Goal: Task Accomplishment & Management: Use online tool/utility

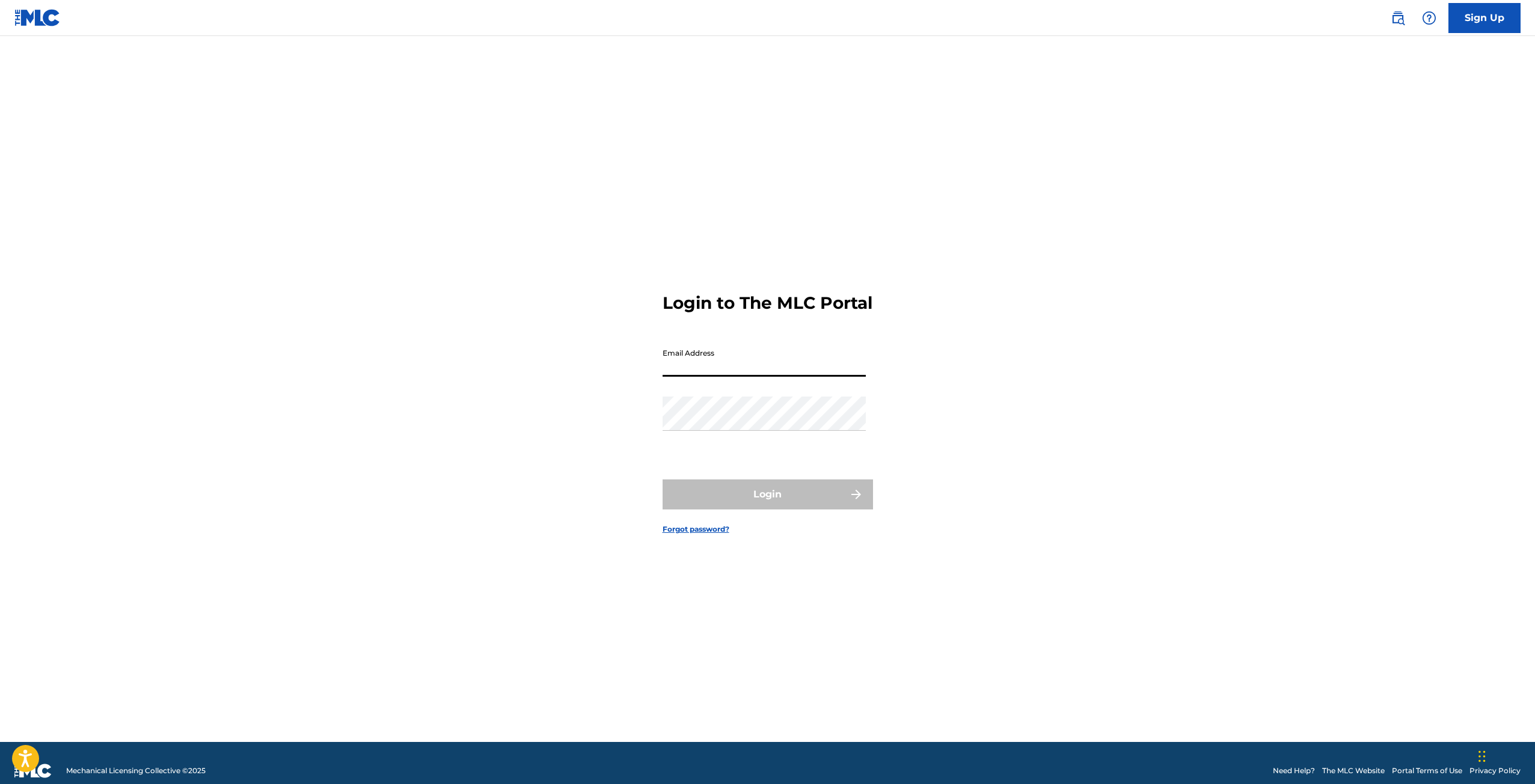
click at [751, 369] on input "Email Address" at bounding box center [765, 359] width 203 height 34
type input "[EMAIL_ADDRESS][DOMAIN_NAME]"
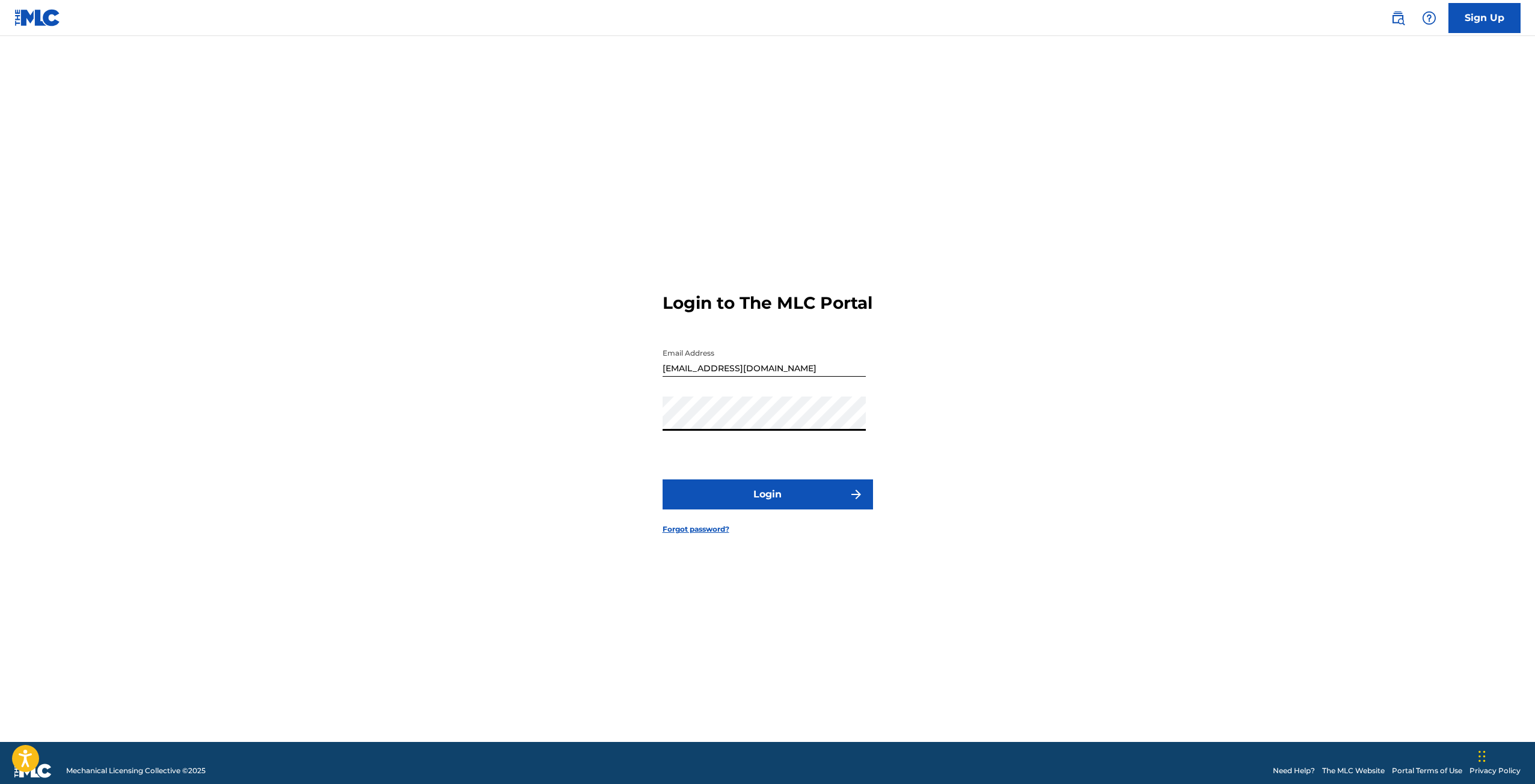
click at [663, 479] on button "Login" at bounding box center [768, 494] width 211 height 30
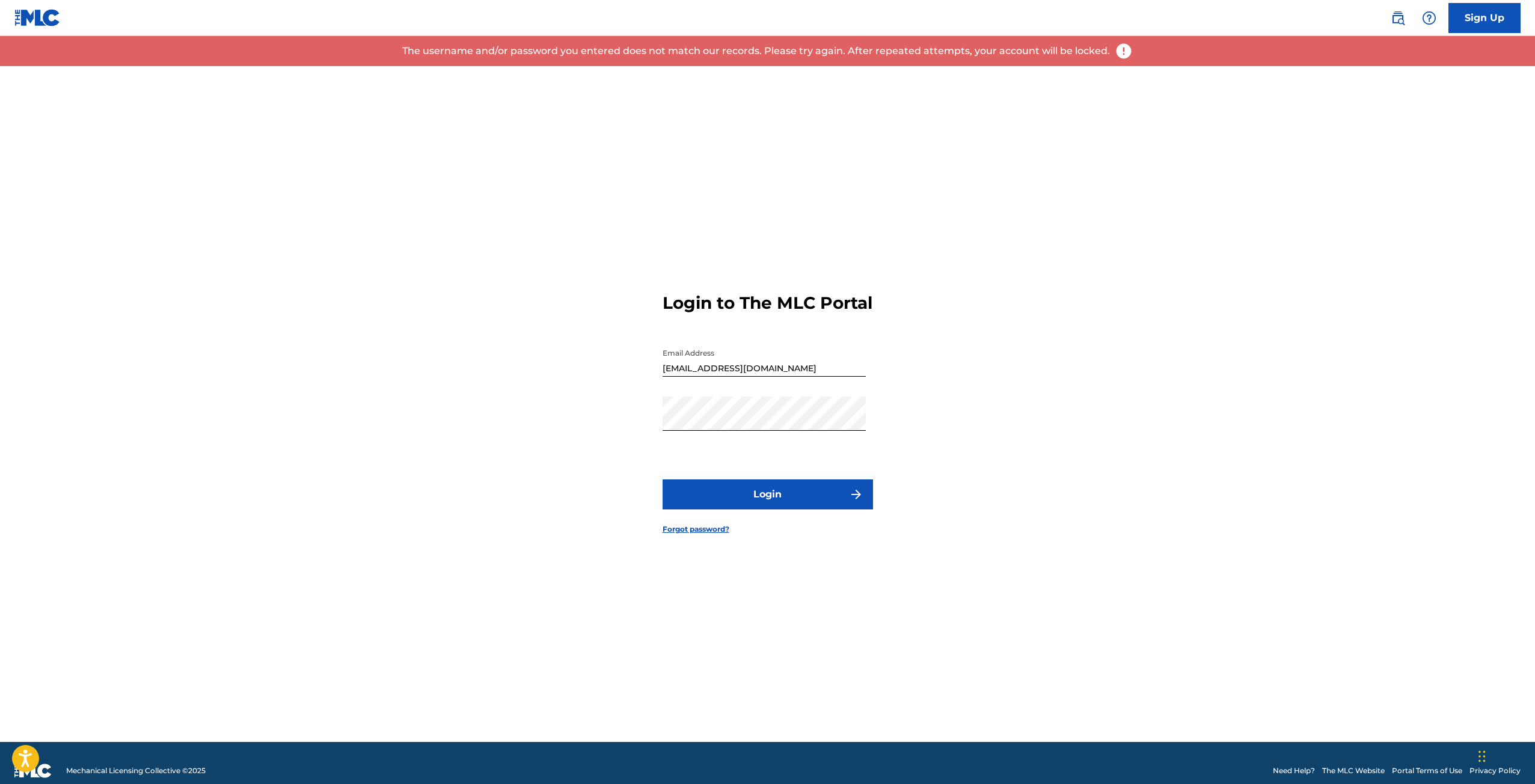
click at [699, 535] on link "Forgot password?" at bounding box center [696, 529] width 67 height 11
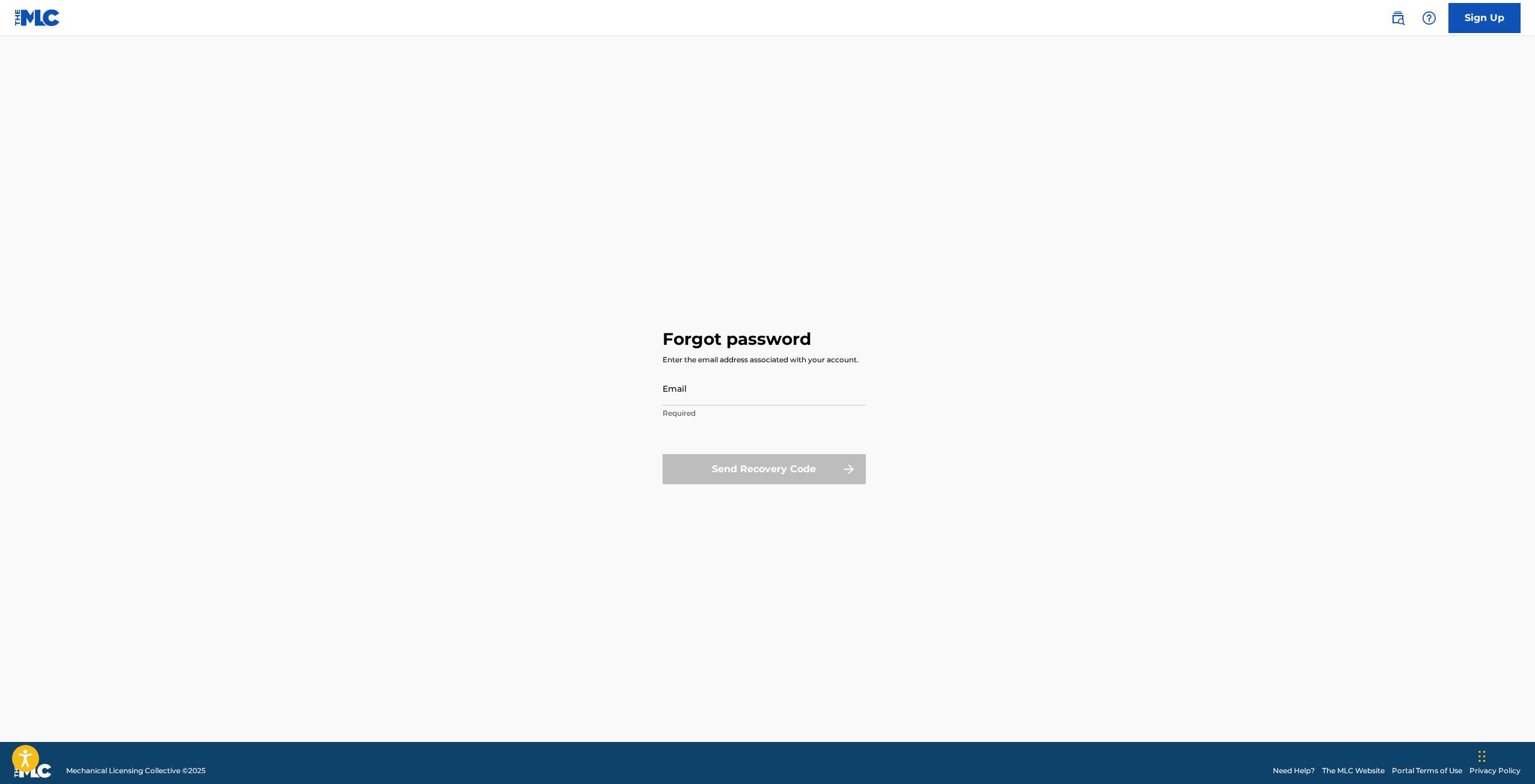
drag, startPoint x: 766, startPoint y: 411, endPoint x: 757, endPoint y: 402, distance: 12.7
click at [759, 403] on div "Email Required" at bounding box center [765, 397] width 203 height 54
click at [753, 397] on input "Email" at bounding box center [765, 387] width 203 height 34
type input "[EMAIL_ADDRESS][DOMAIN_NAME]"
click at [760, 465] on button "Send Recovery Code" at bounding box center [765, 469] width 203 height 30
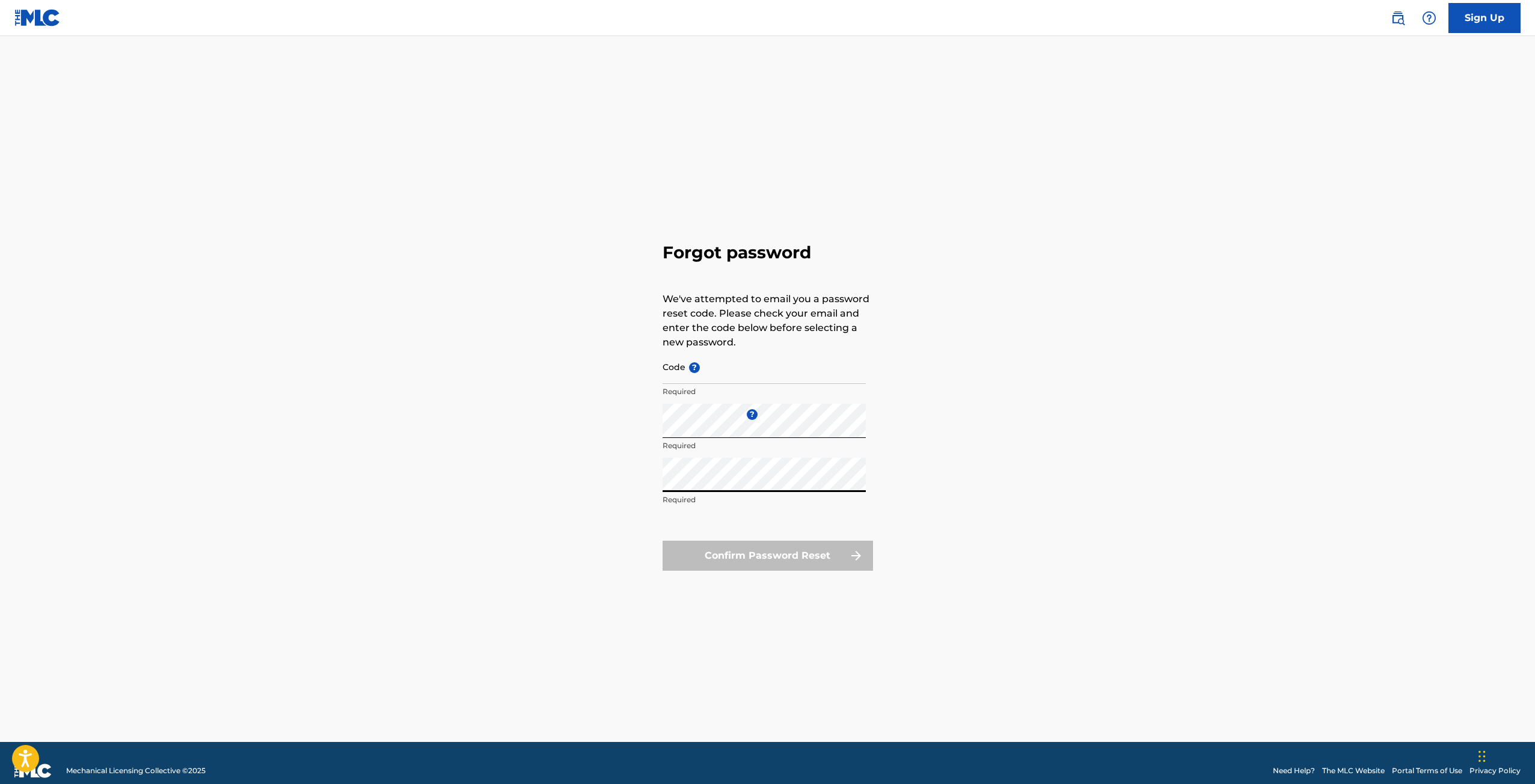
click at [772, 549] on div "Confirm Password Reset" at bounding box center [768, 556] width 211 height 30
click at [775, 554] on div "Confirm Password Reset" at bounding box center [768, 556] width 211 height 30
click at [764, 376] on input "Code ?" at bounding box center [765, 366] width 203 height 34
paste input "FP_f6dc00e4a19885988c01043daf0f"
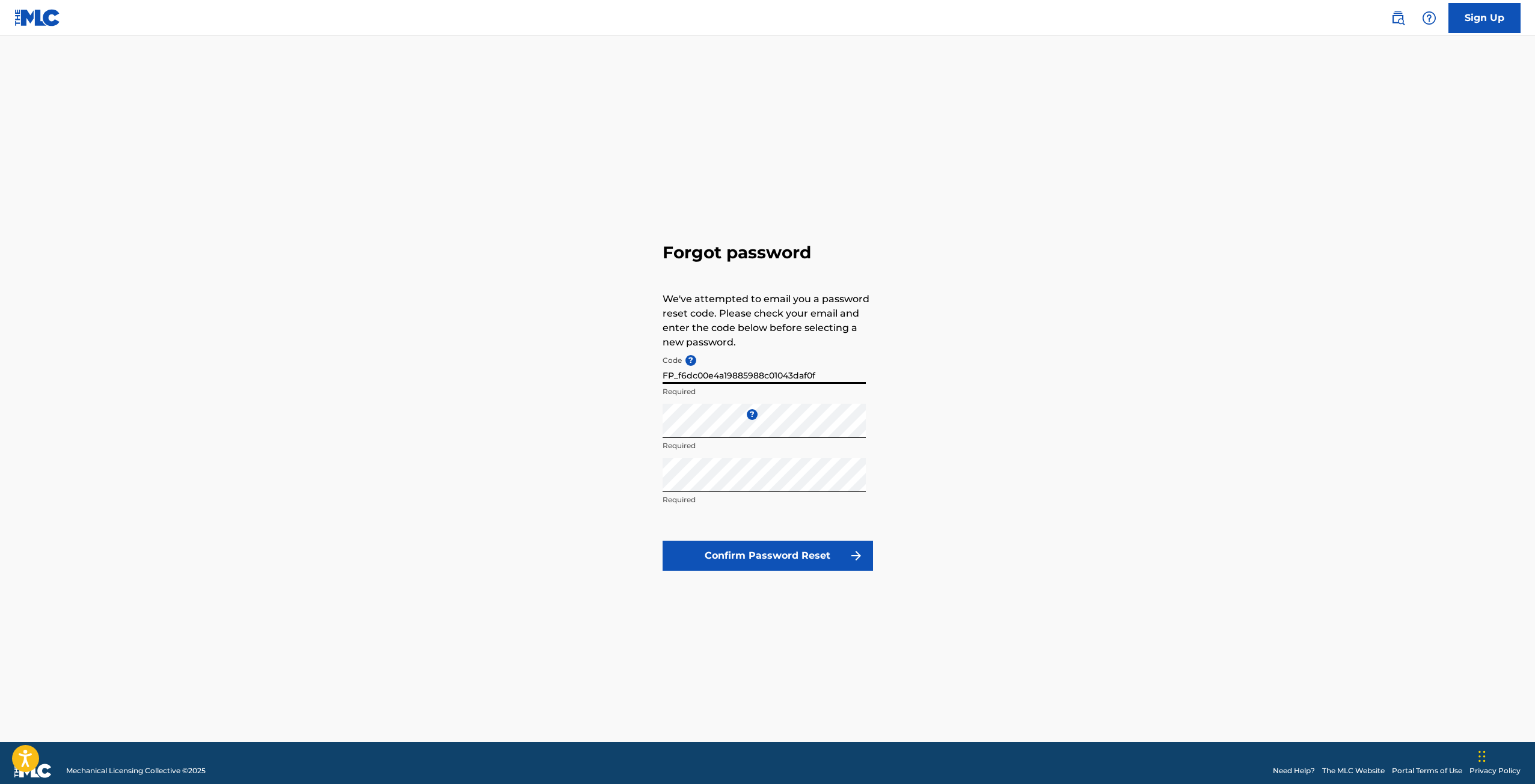
type input "FP_f6dc00e4a19885988c01043daf0f"
drag, startPoint x: 770, startPoint y: 578, endPoint x: 772, endPoint y: 548, distance: 30.1
click at [770, 577] on div "Forgot password We've attempted to email you a password reset code. Please chec…" at bounding box center [768, 413] width 211 height 343
click at [772, 548] on button "Confirm Password Reset" at bounding box center [768, 556] width 211 height 30
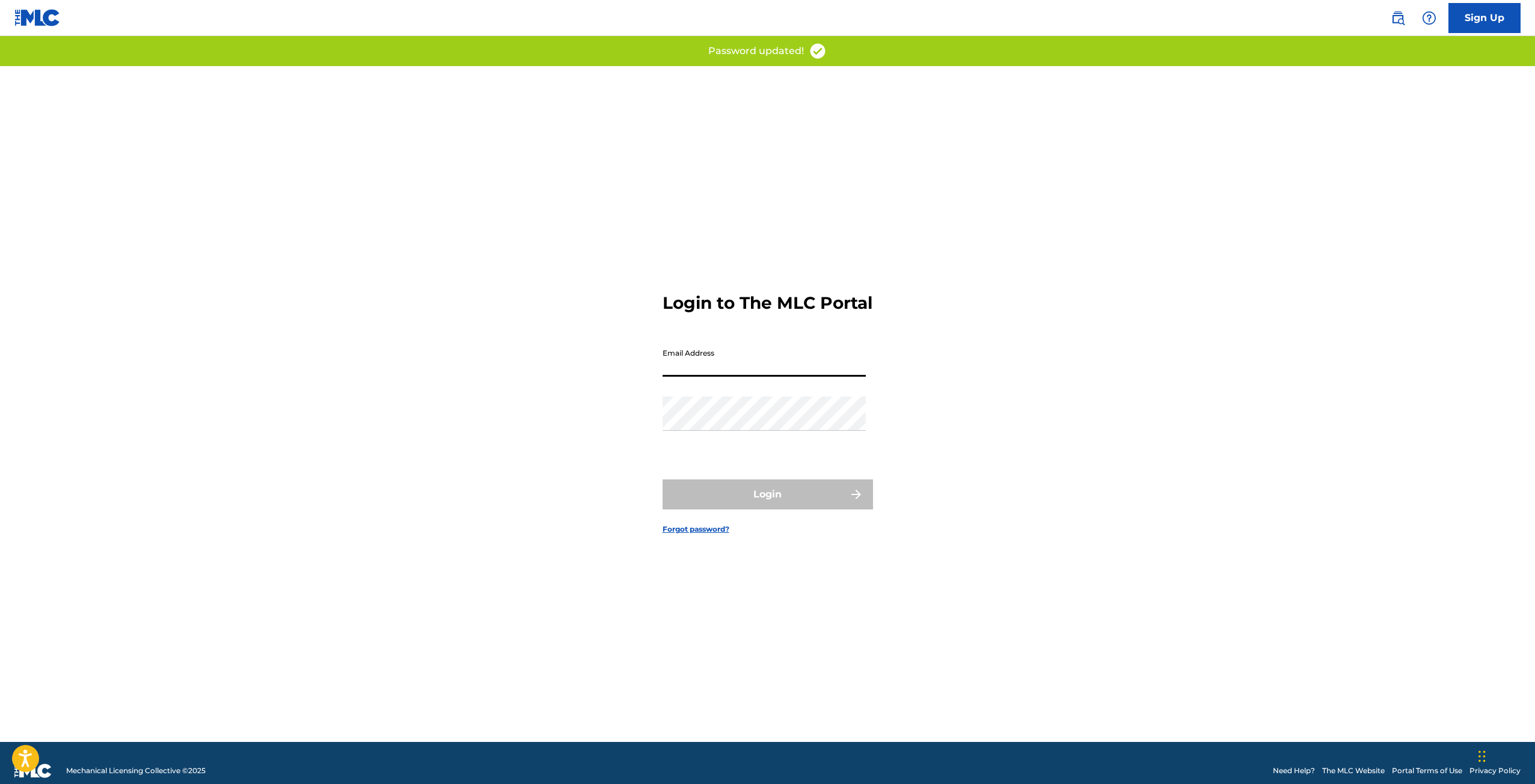
click at [799, 377] on input "Email Address" at bounding box center [765, 359] width 203 height 34
type input "[EMAIL_ADDRESS][DOMAIN_NAME]"
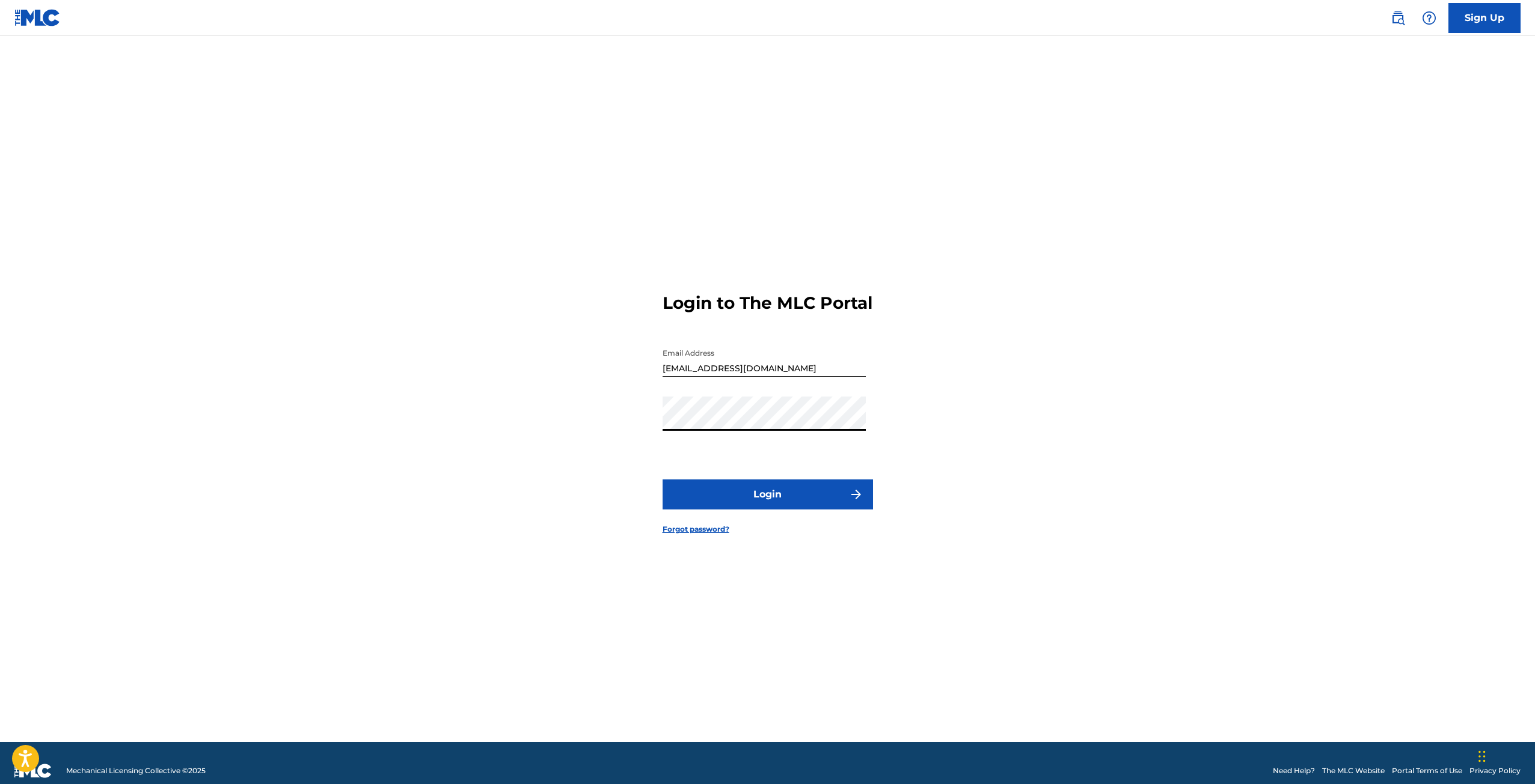
click at [663, 479] on button "Login" at bounding box center [768, 494] width 211 height 30
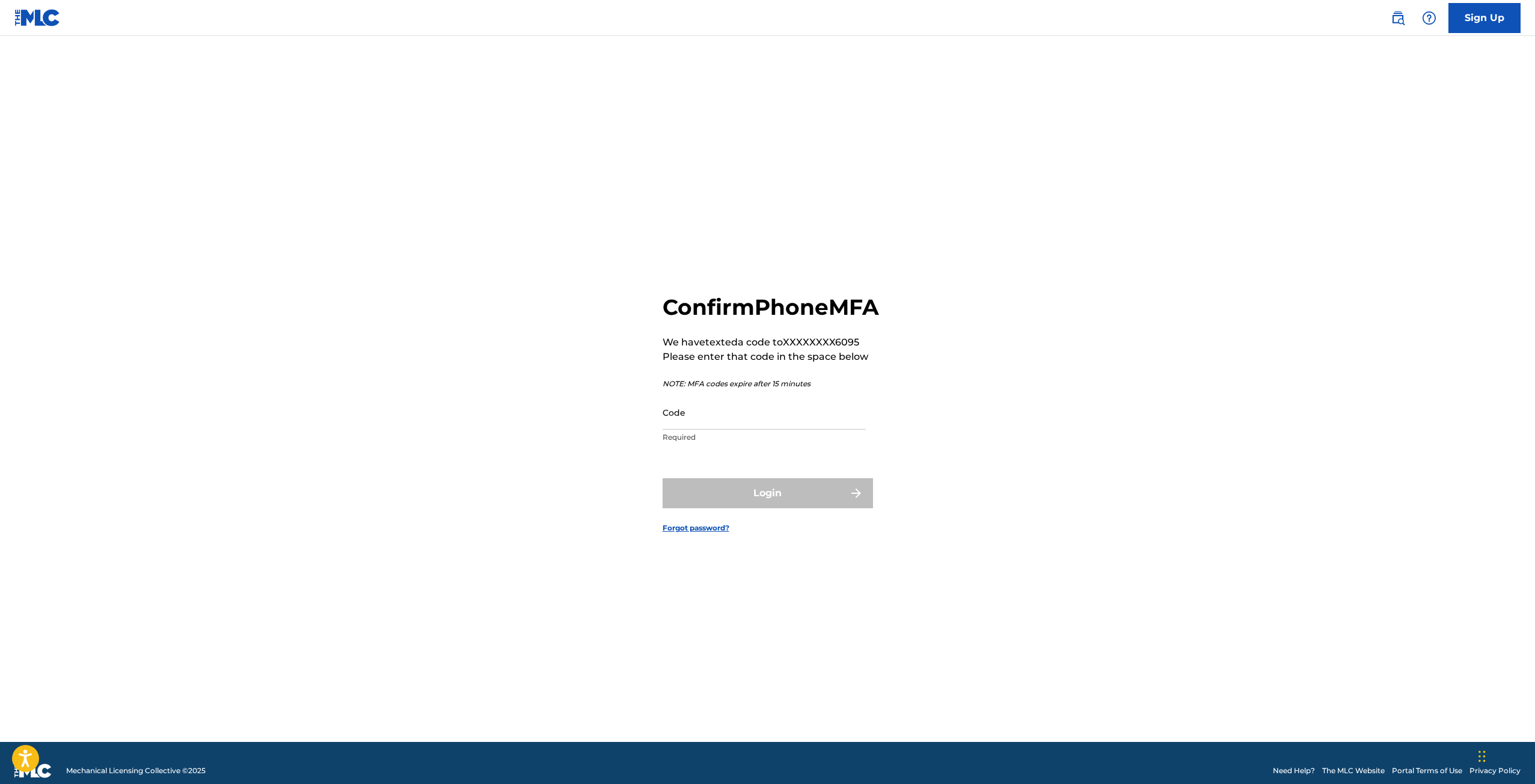
click at [718, 430] on input "Code" at bounding box center [765, 412] width 203 height 34
type input "487681"
click at [765, 499] on button "Login" at bounding box center [768, 493] width 211 height 30
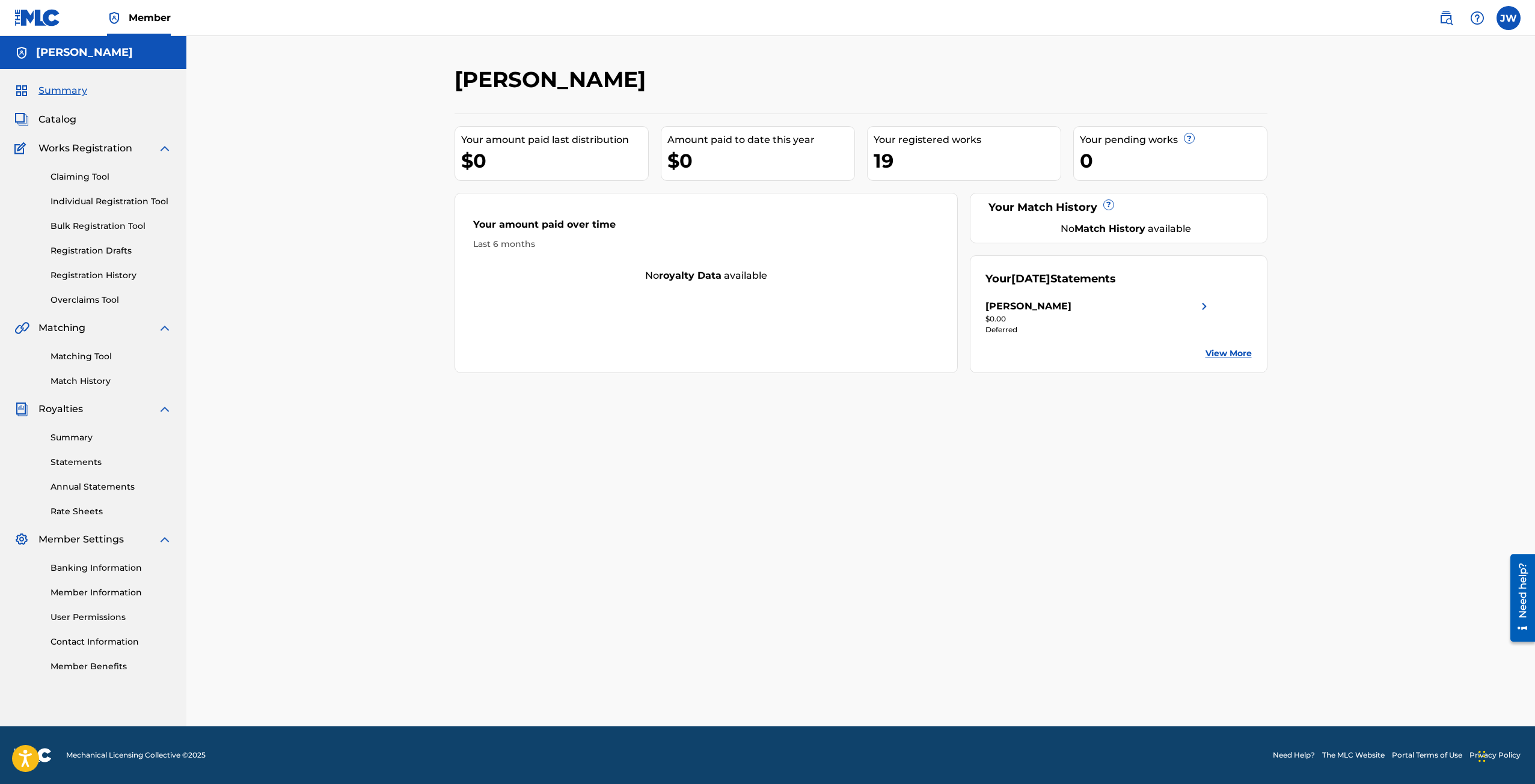
click at [79, 182] on div "Claiming Tool Individual Registration Tool Bulk Registration Tool Registration …" at bounding box center [93, 230] width 158 height 151
click at [79, 183] on div "Claiming Tool Individual Registration Tool Bulk Registration Tool Registration …" at bounding box center [93, 230] width 158 height 151
click at [112, 175] on link "Claiming Tool" at bounding box center [111, 177] width 122 height 12
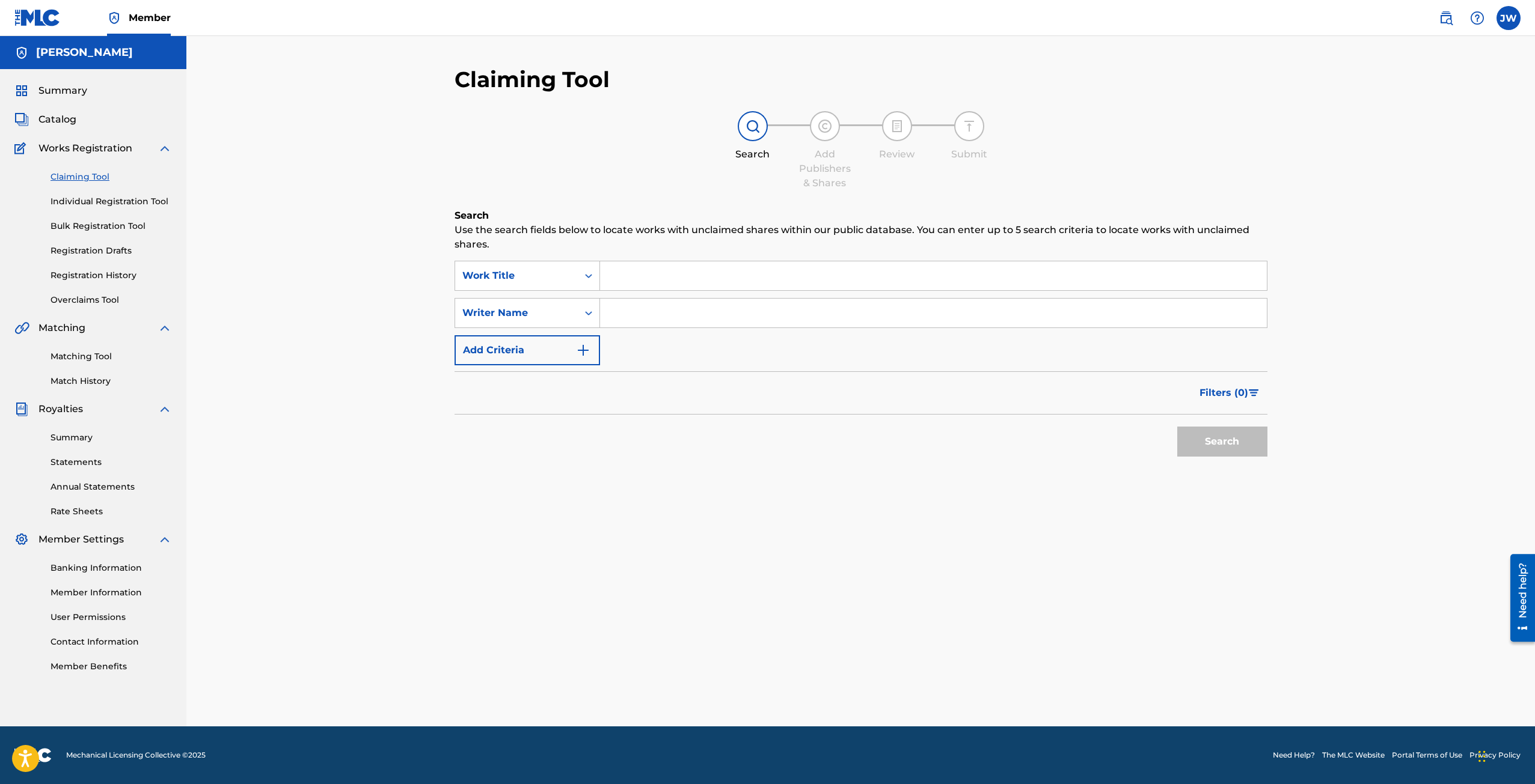
click at [109, 204] on link "Individual Registration Tool" at bounding box center [111, 201] width 122 height 12
